Goal: Task Accomplishment & Management: Manage account settings

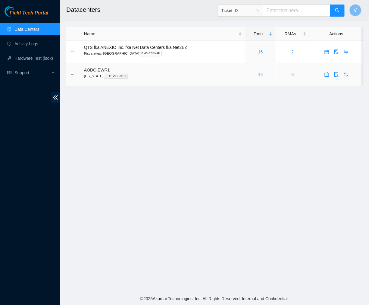
click at [262, 73] on link "16" at bounding box center [260, 74] width 5 height 5
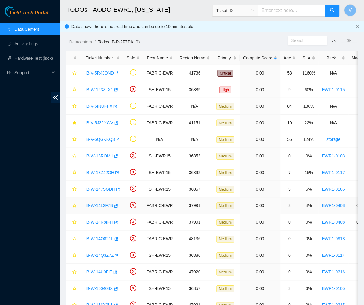
scroll to position [49, 0]
